Goal: Task Accomplishment & Management: Manage account settings

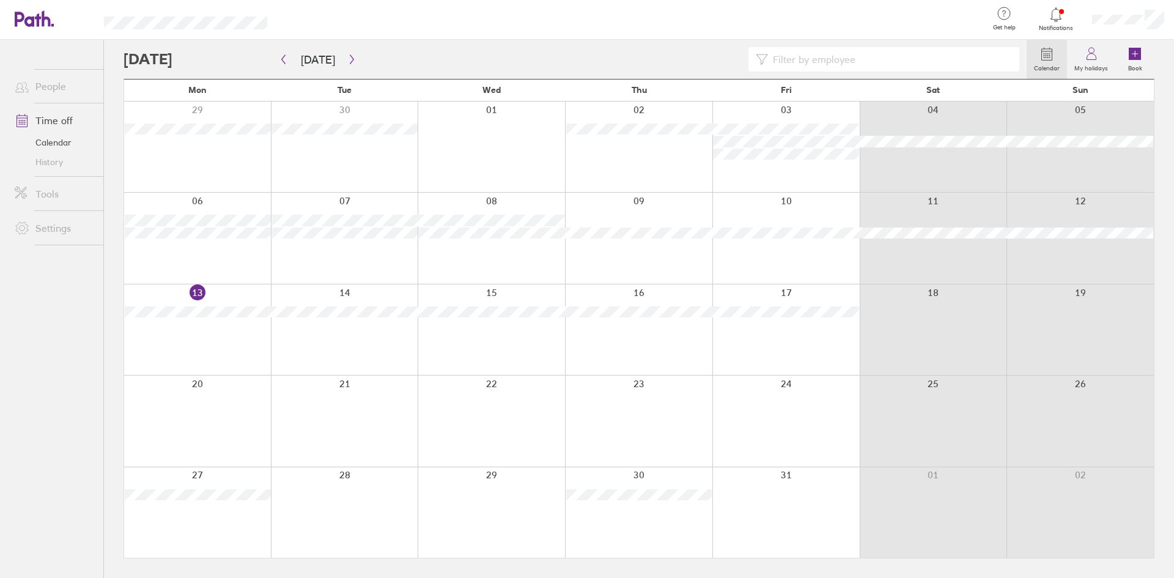
click at [333, 509] on div at bounding box center [344, 512] width 147 height 91
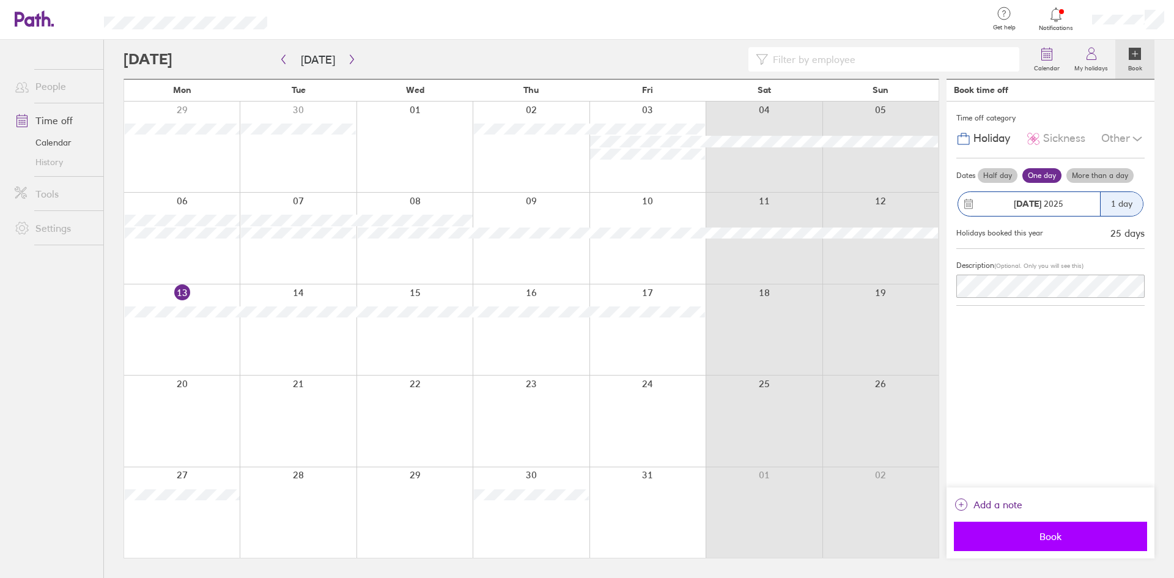
click at [1045, 539] on span "Book" at bounding box center [1050, 536] width 176 height 11
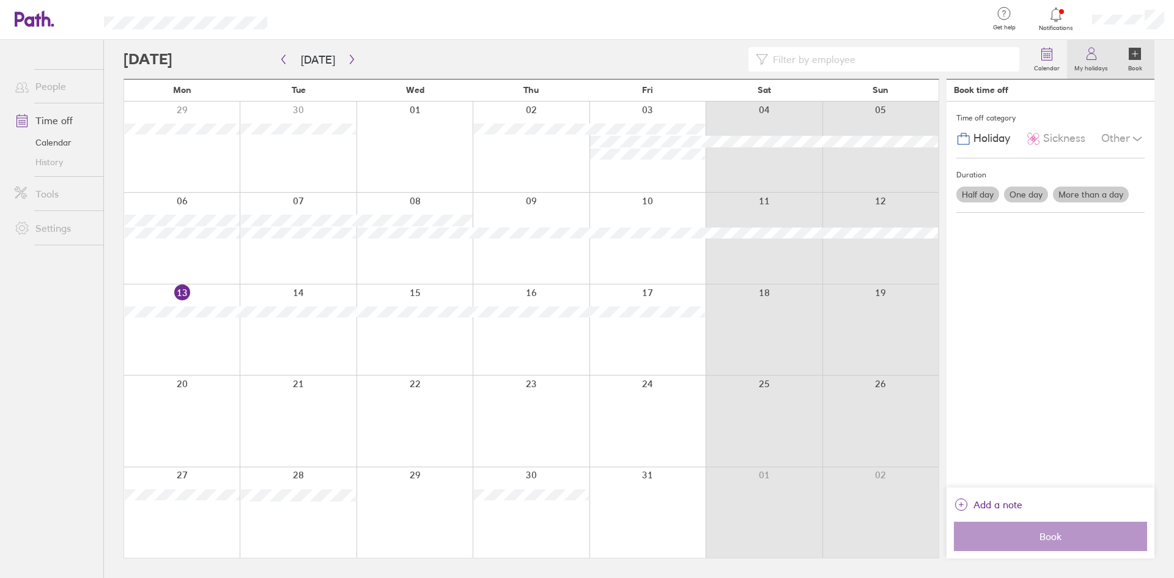
click at [1099, 68] on label "My holidays" at bounding box center [1091, 66] width 48 height 11
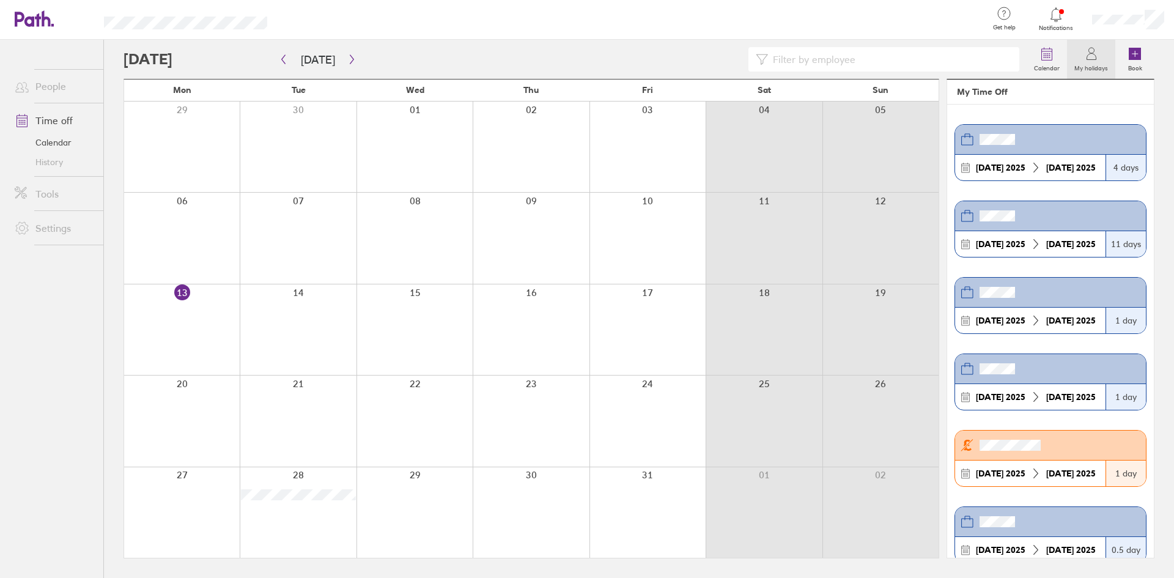
click at [1123, 26] on div at bounding box center [1128, 19] width 92 height 39
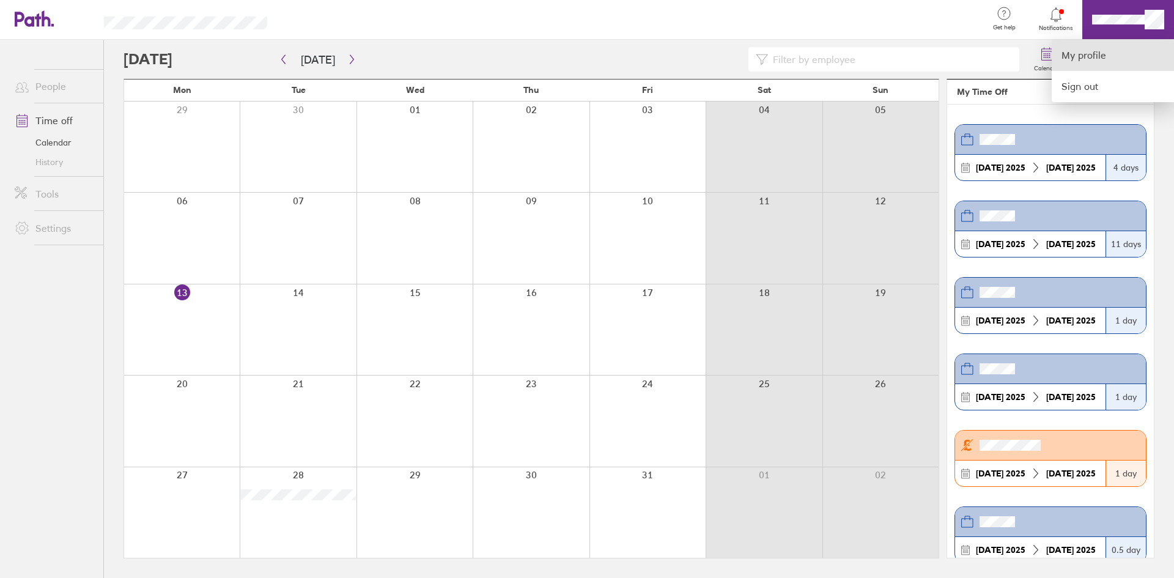
click at [1091, 48] on link "My profile" at bounding box center [1113, 55] width 122 height 31
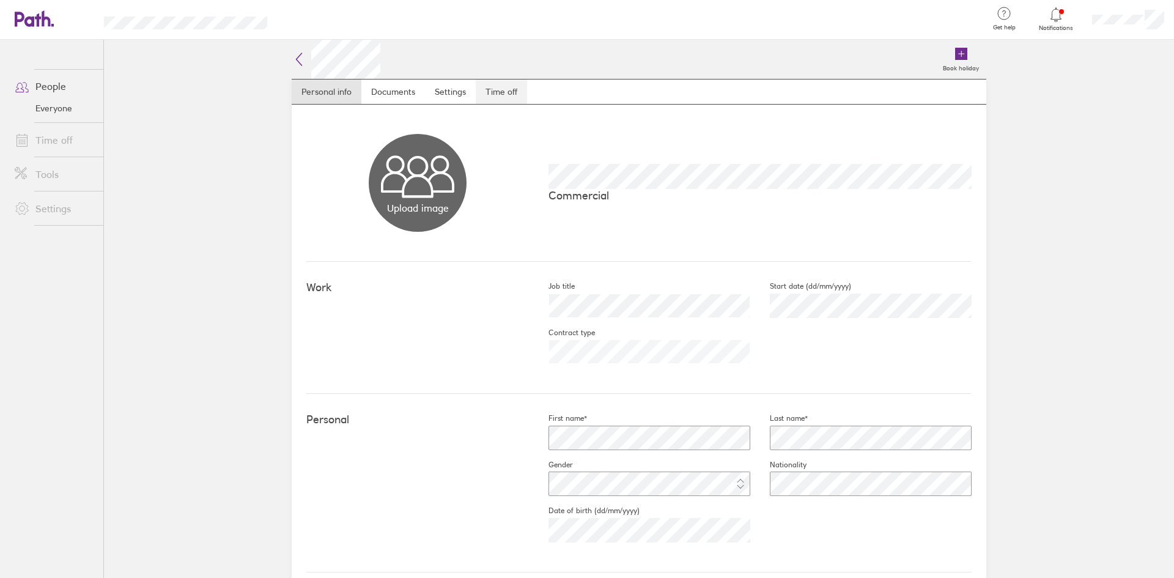
click at [498, 91] on link "Time off" at bounding box center [501, 91] width 51 height 24
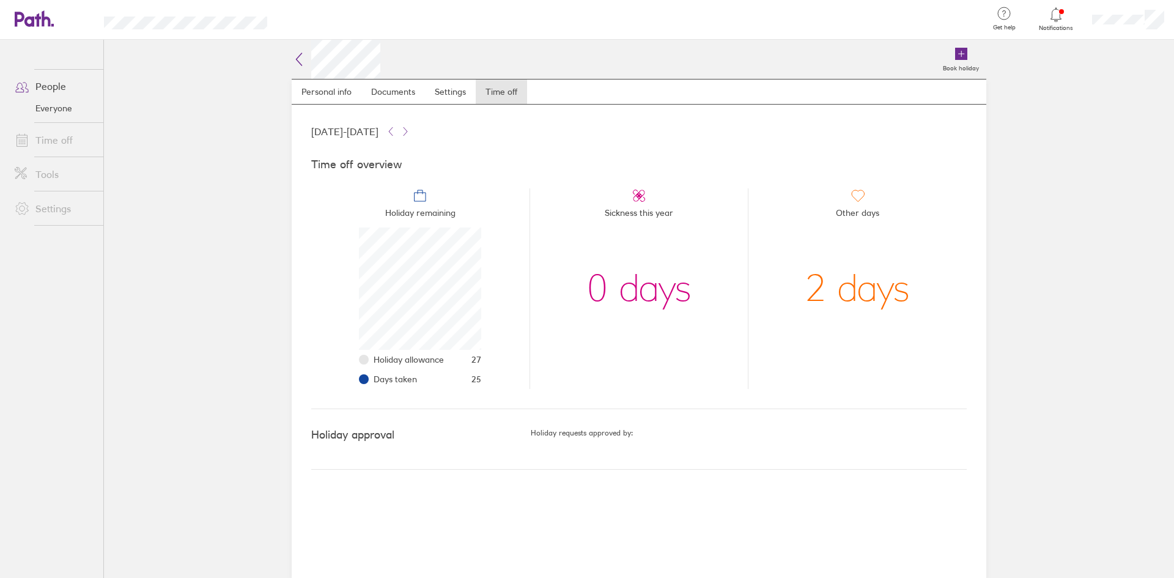
scroll to position [122, 122]
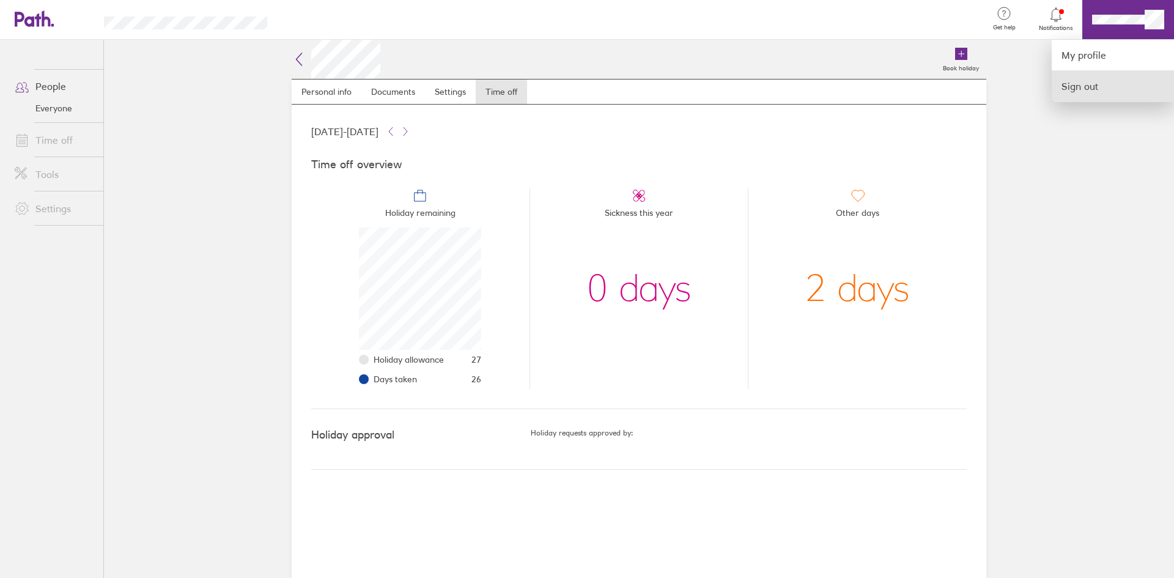
click at [1087, 91] on link "Sign out" at bounding box center [1113, 86] width 122 height 31
